Goal: Task Accomplishment & Management: Manage account settings

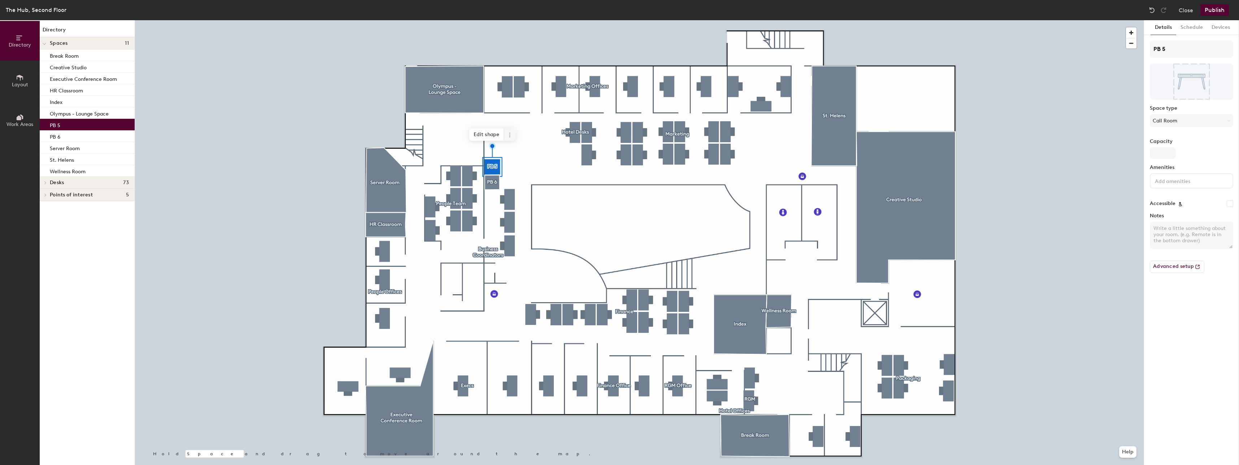
click at [512, 135] on icon at bounding box center [510, 135] width 6 height 6
click at [512, 134] on span at bounding box center [510, 134] width 12 height 12
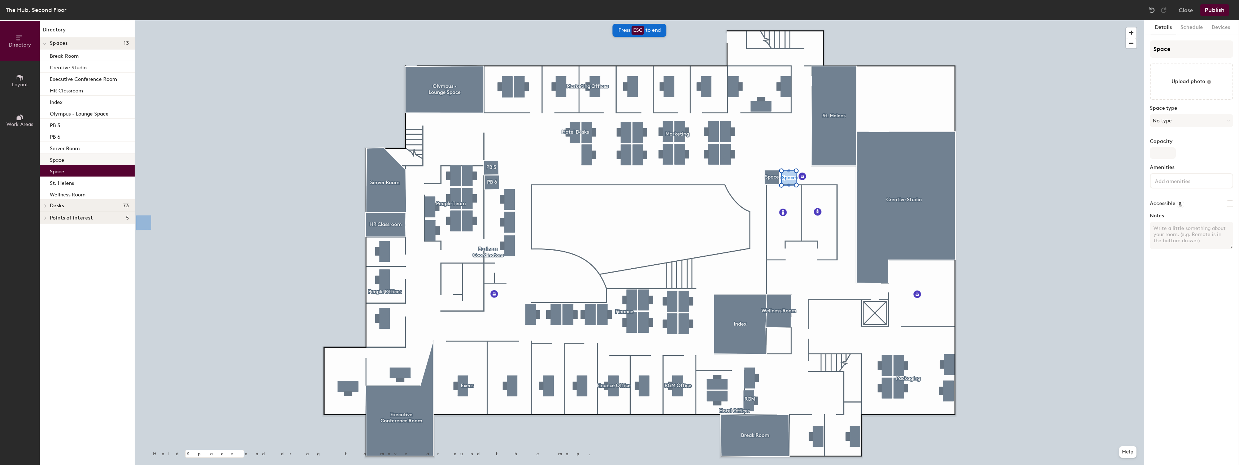
click at [95, 158] on div "Space" at bounding box center [87, 159] width 95 height 12
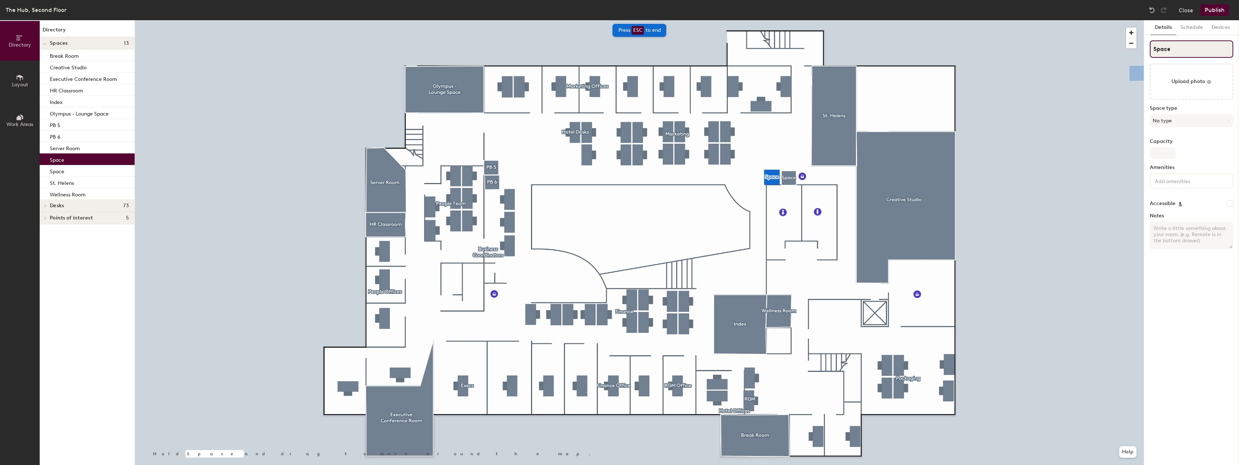
click at [1109, 56] on div "Directory Layout Work Areas Directory Spaces 13 Break Room Creative Studio Exec…" at bounding box center [619, 242] width 1239 height 445
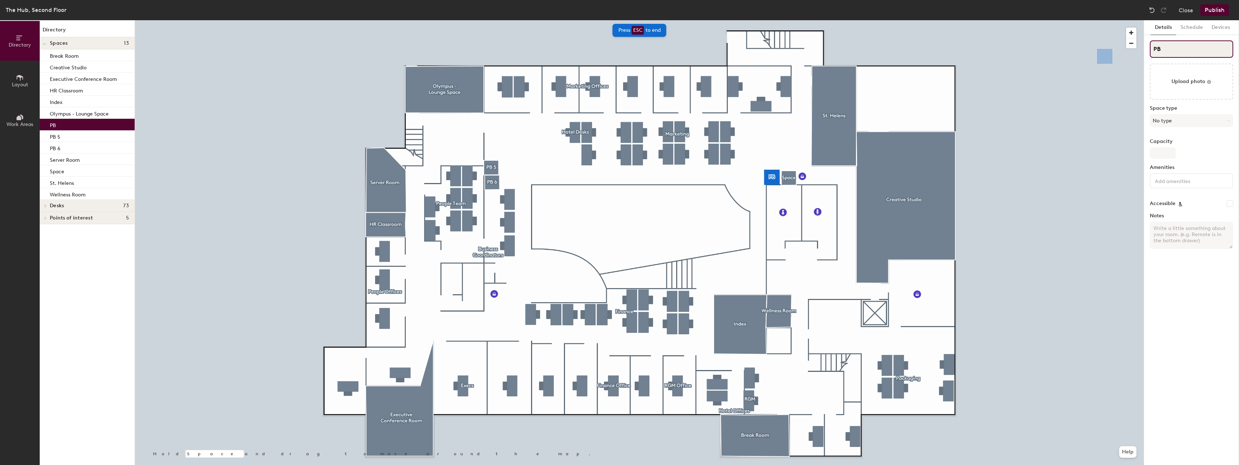
type input "PB 7"
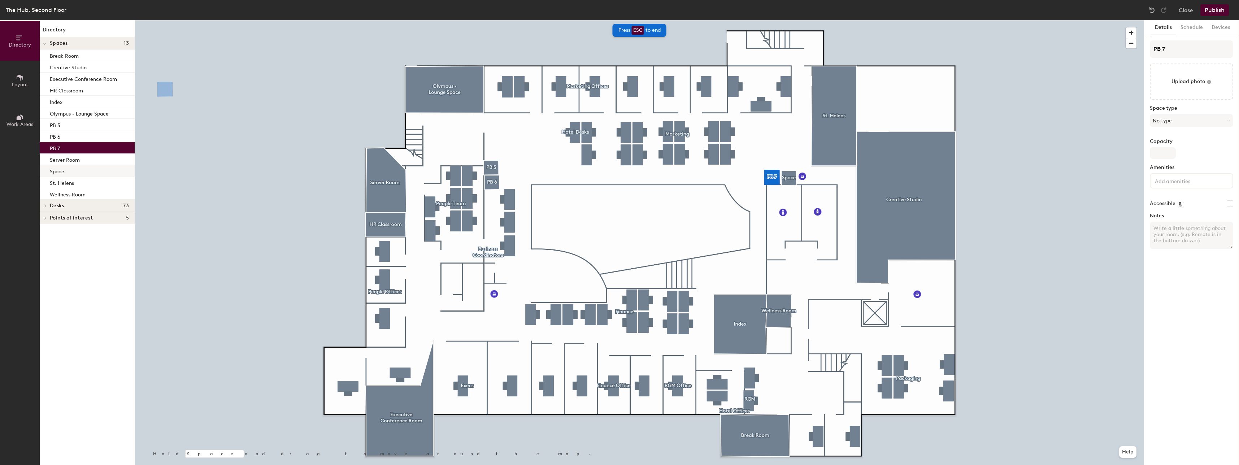
click at [69, 174] on div "Space" at bounding box center [87, 171] width 95 height 12
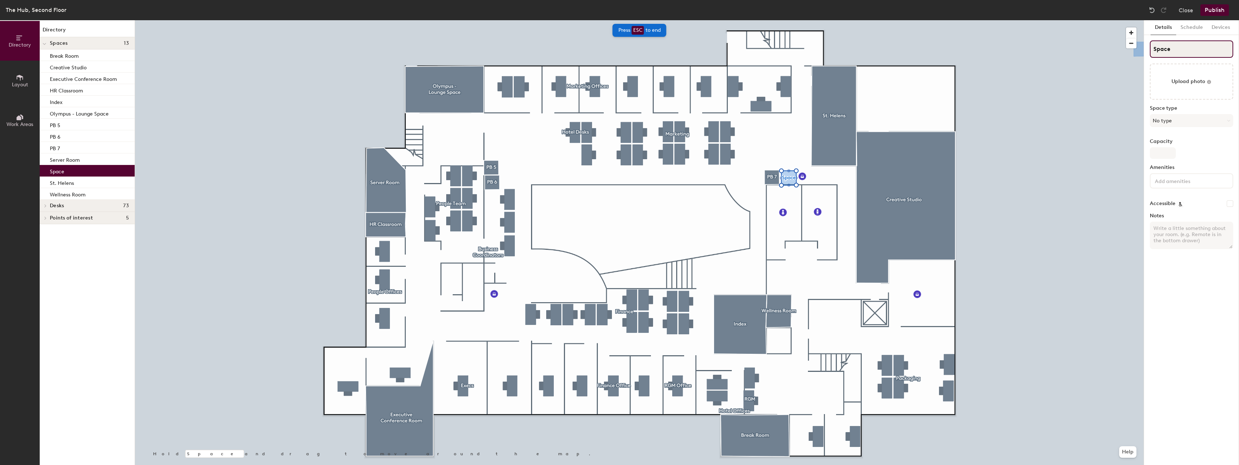
click at [1074, 65] on div "Directory Layout Work Areas Directory Spaces 13 Break Room Creative Studio Exec…" at bounding box center [619, 242] width 1239 height 445
type input "PB 8"
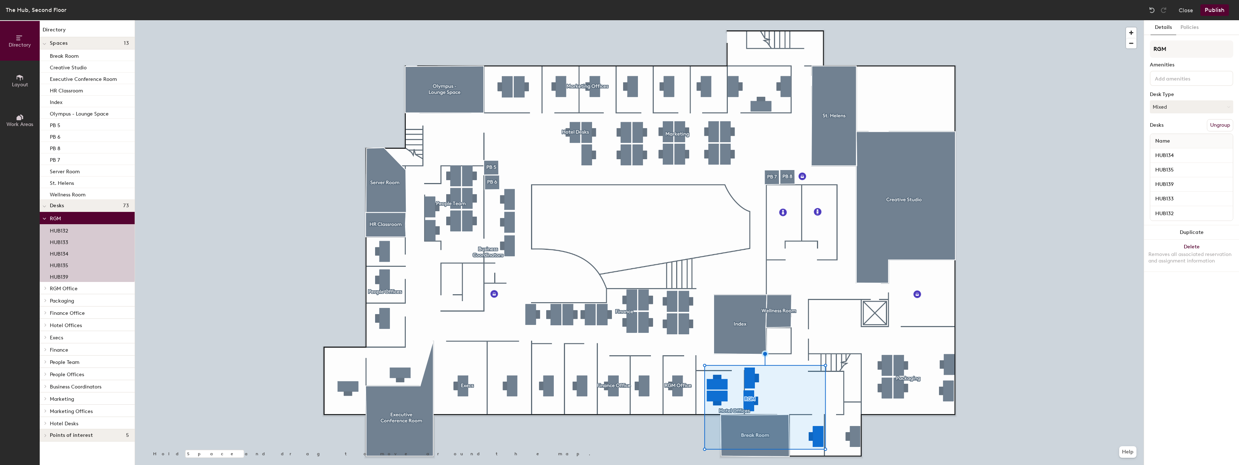
click at [65, 323] on span "Hotel Offices" at bounding box center [66, 325] width 32 height 6
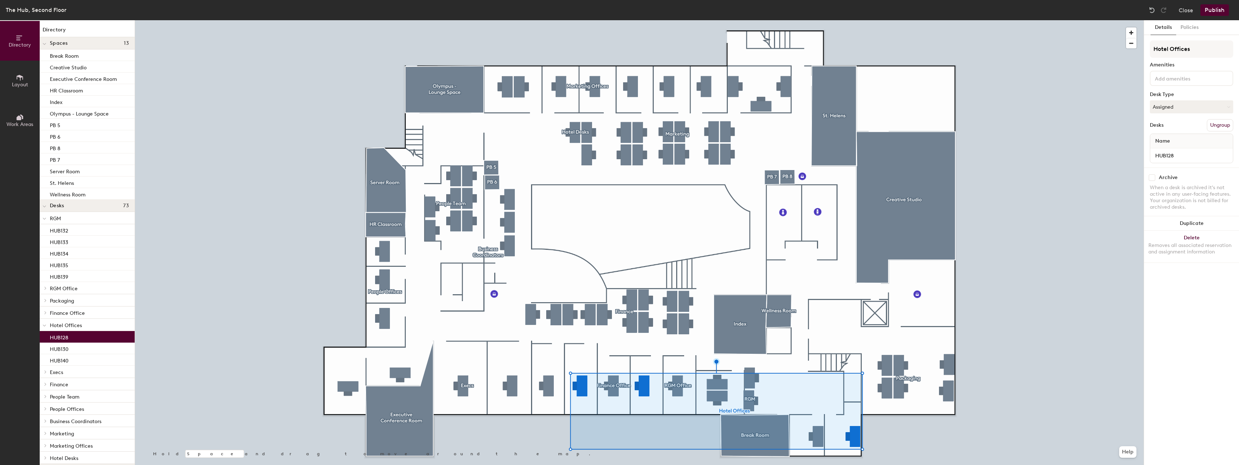
click at [64, 335] on p "HUB128" at bounding box center [59, 336] width 18 height 8
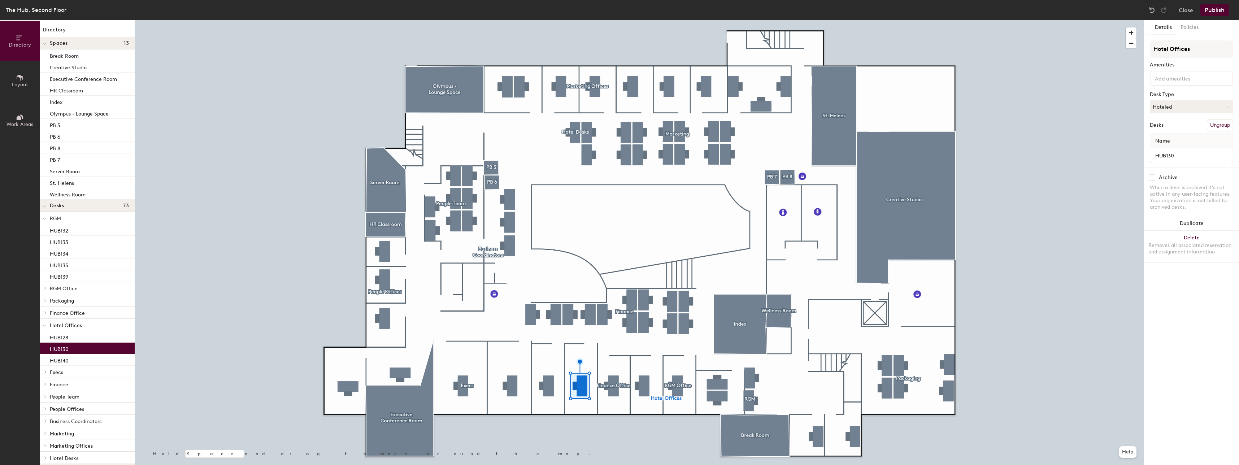
click at [64, 344] on p "HUB130" at bounding box center [59, 348] width 19 height 8
click at [67, 361] on p "HUB140" at bounding box center [59, 359] width 19 height 8
click at [1230, 146] on div "Name" at bounding box center [1191, 141] width 83 height 14
click at [65, 349] on p "HUB130" at bounding box center [59, 348] width 19 height 8
click at [71, 338] on div "HUB128" at bounding box center [87, 337] width 95 height 12
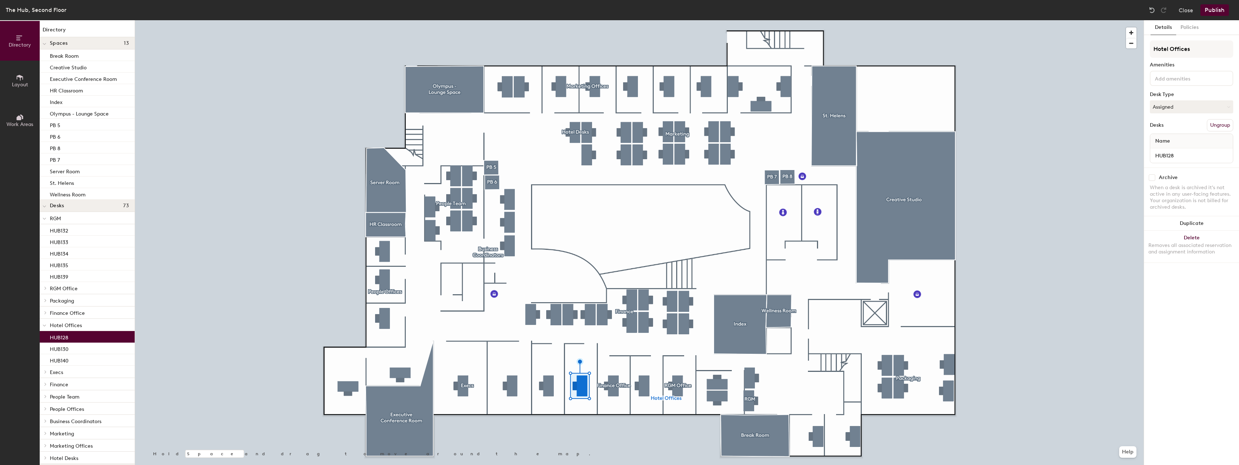
click at [69, 320] on p "Hotel Offices" at bounding box center [89, 324] width 79 height 9
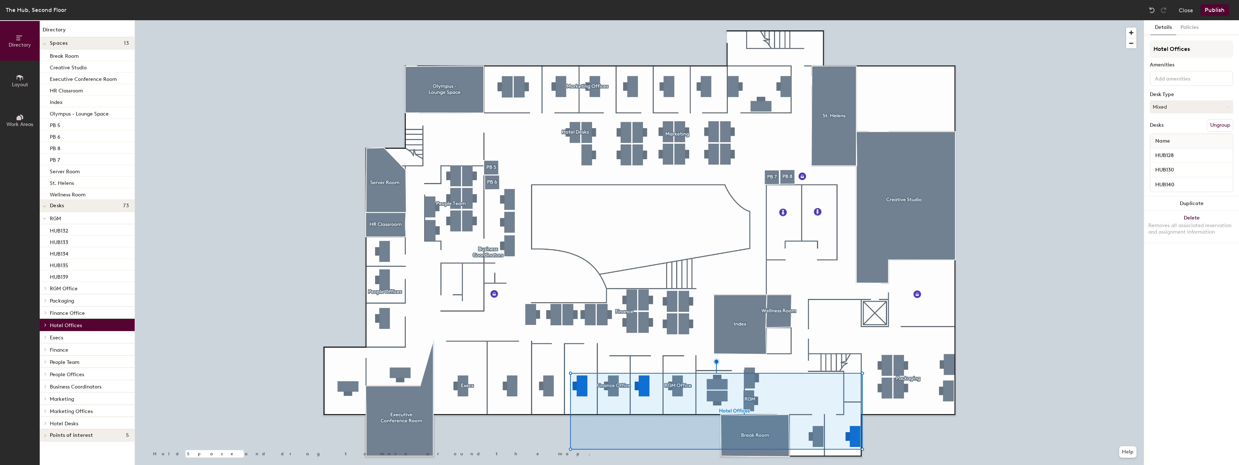
drag, startPoint x: 71, startPoint y: 324, endPoint x: 65, endPoint y: 323, distance: 6.5
click at [65, 323] on span "Hotel Offices" at bounding box center [66, 325] width 32 height 6
click at [51, 327] on span "Hotel Offices" at bounding box center [66, 325] width 32 height 6
click at [1220, 127] on button "Ungroup" at bounding box center [1219, 125] width 26 height 12
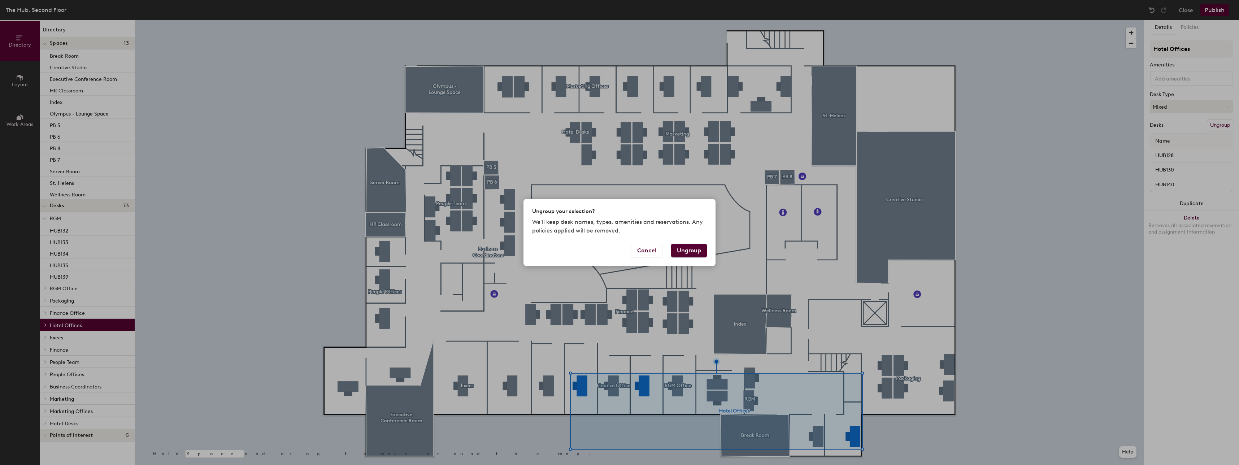
click at [691, 247] on button "Ungroup" at bounding box center [689, 251] width 36 height 14
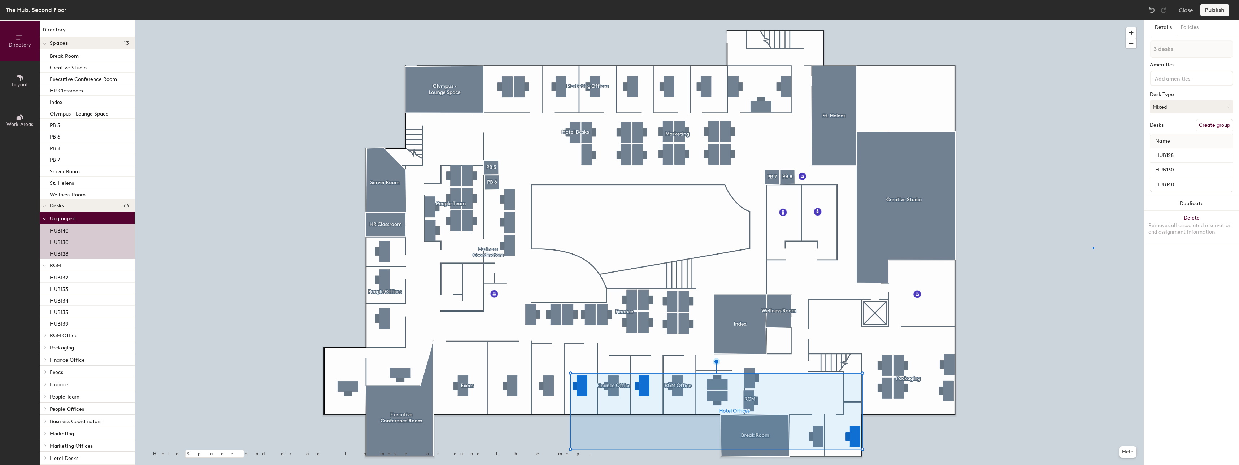
click at [1092, 20] on div at bounding box center [639, 20] width 1008 height 0
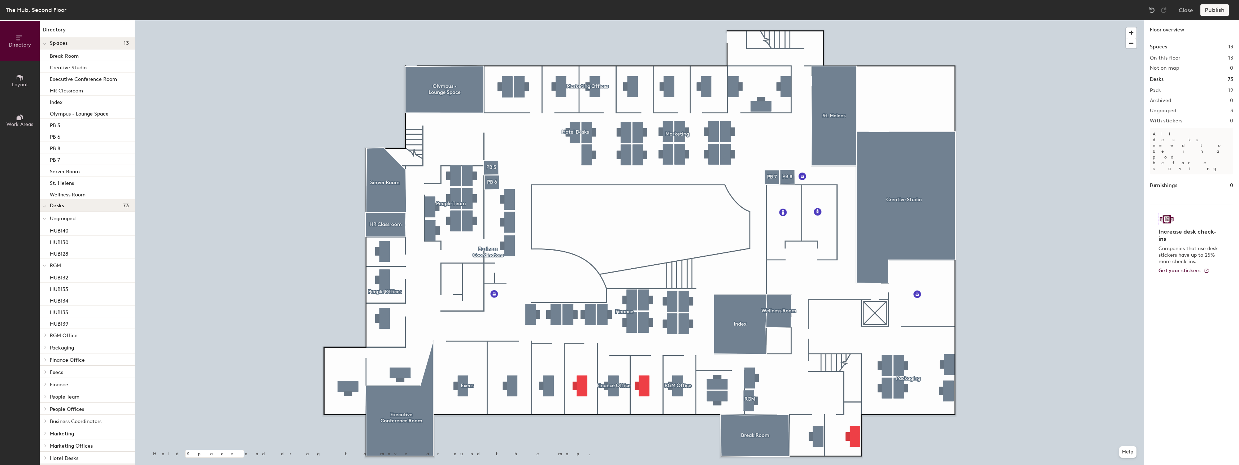
click at [1216, 11] on div "Publish" at bounding box center [1216, 10] width 33 height 12
click at [1214, 10] on div "Publish" at bounding box center [1216, 10] width 33 height 12
